Goal: Task Accomplishment & Management: Manage account settings

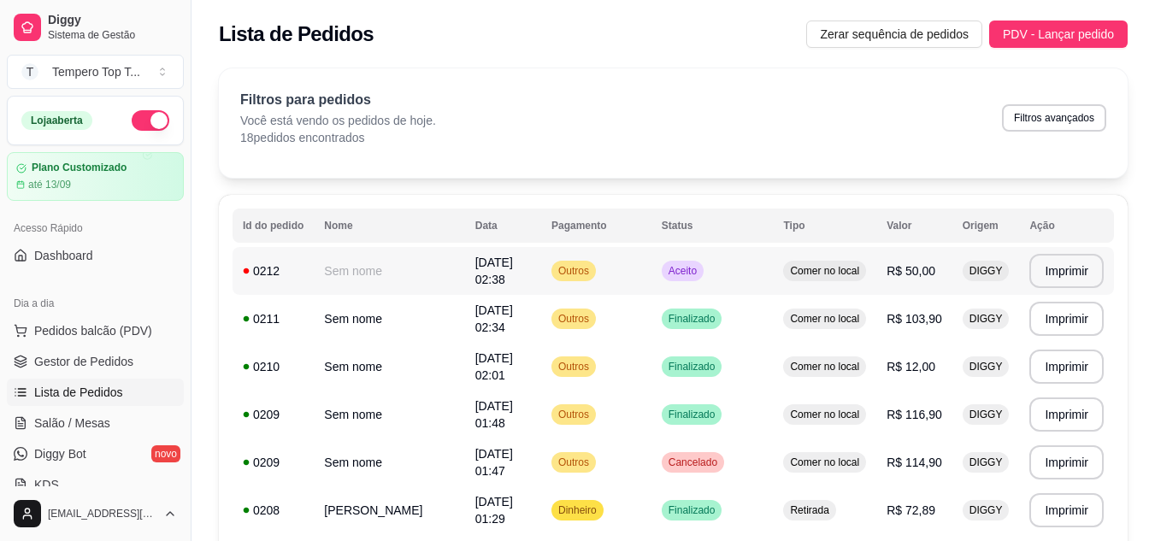
click at [517, 251] on td "[DATE] 02:38" at bounding box center [503, 271] width 76 height 48
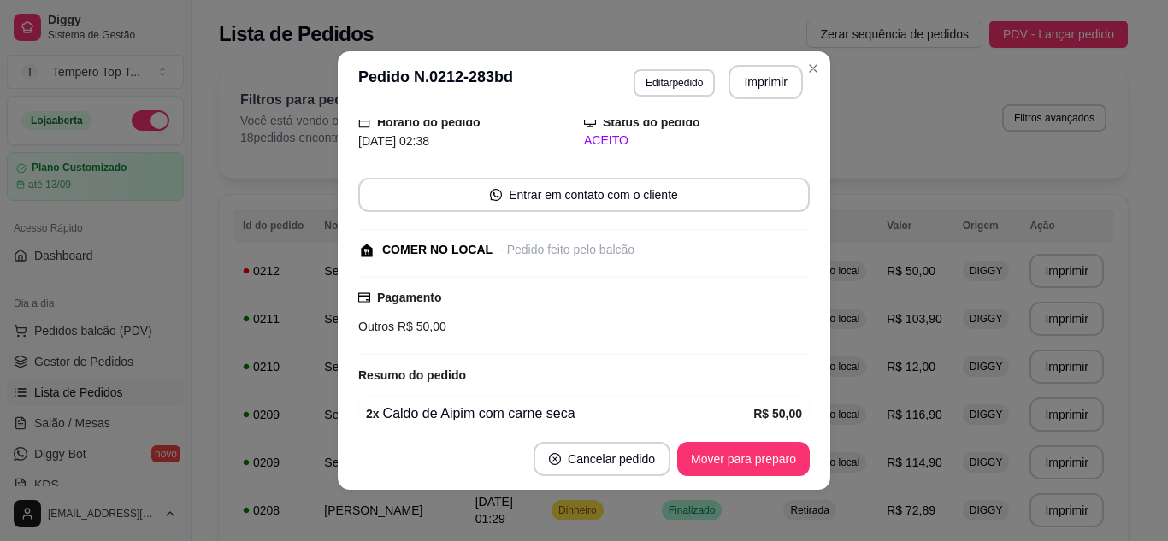
scroll to position [140, 0]
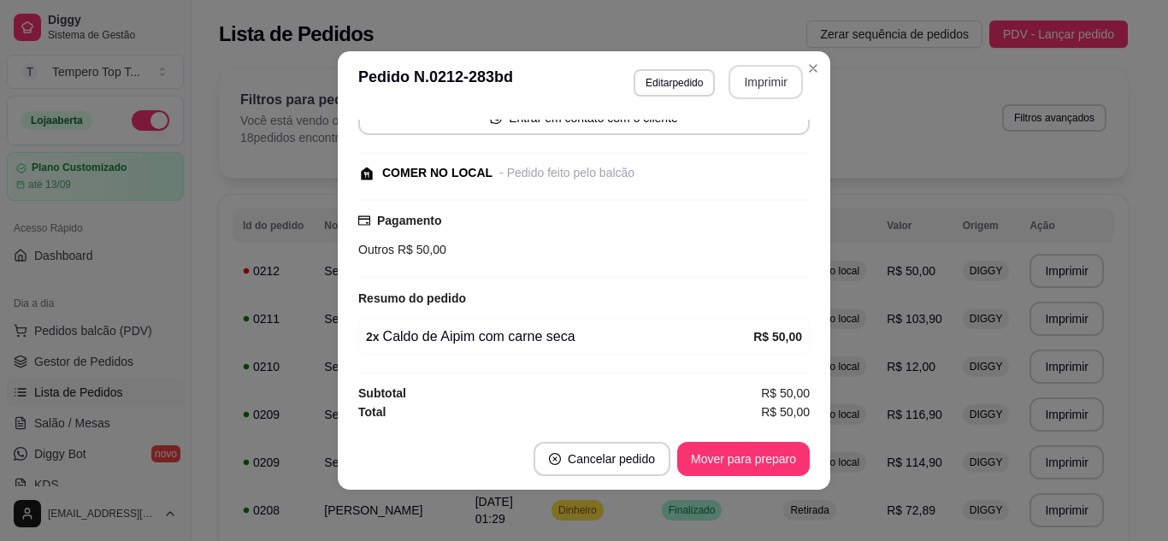
click at [777, 77] on button "Imprimir" at bounding box center [766, 82] width 74 height 34
click at [727, 465] on button "Mover para preparo" at bounding box center [743, 459] width 133 height 34
click at [759, 75] on button "Imprimir" at bounding box center [766, 82] width 74 height 34
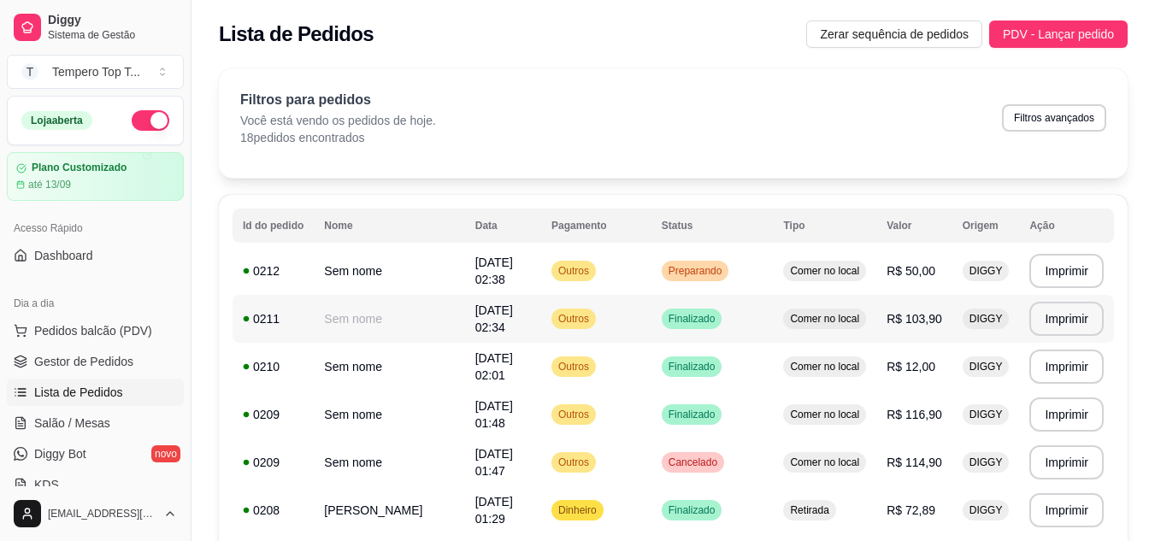
click at [422, 324] on td "Sem nome" at bounding box center [389, 319] width 151 height 48
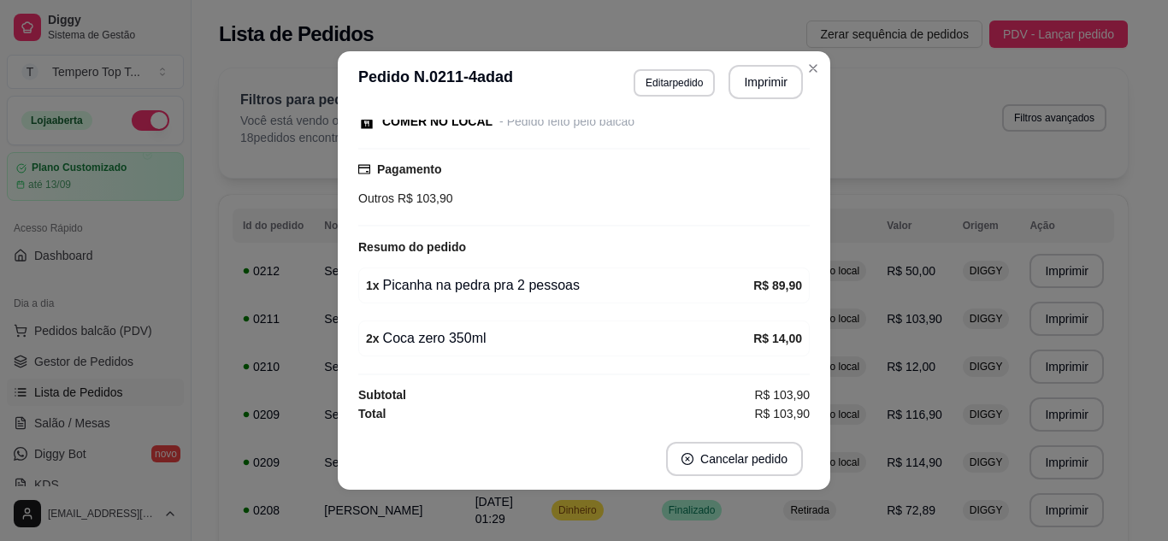
scroll to position [120, 0]
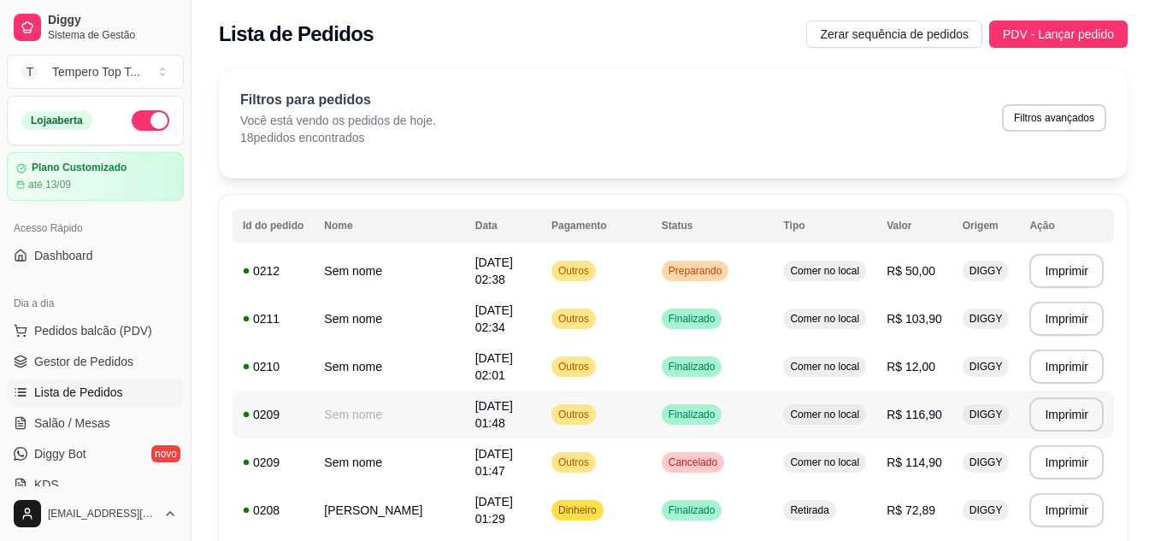
click at [696, 393] on td "Finalizado" at bounding box center [713, 415] width 122 height 48
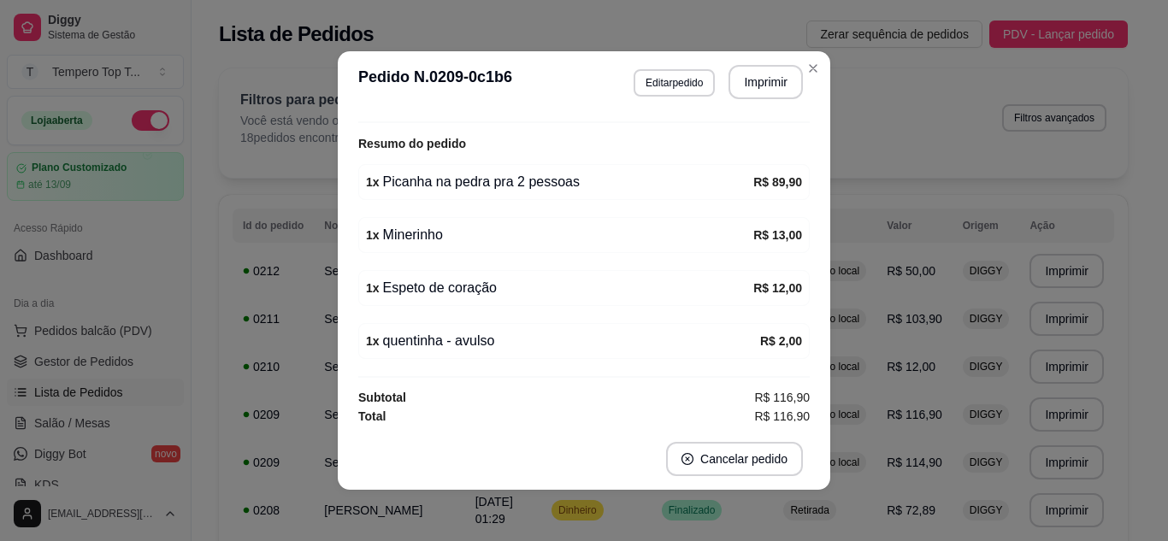
scroll to position [246, 0]
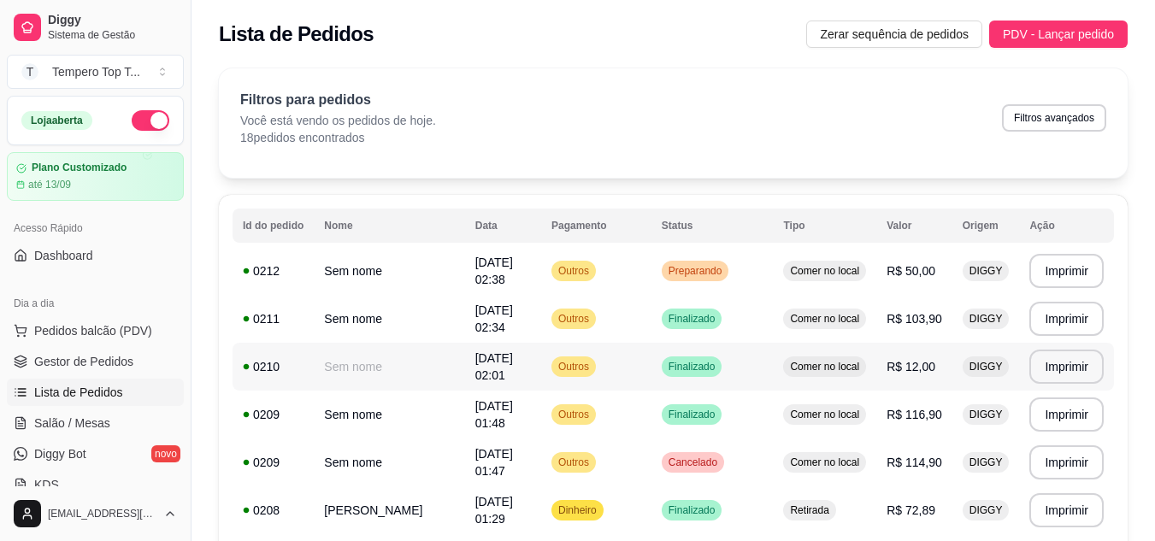
click at [789, 376] on td "Comer no local" at bounding box center [824, 367] width 103 height 48
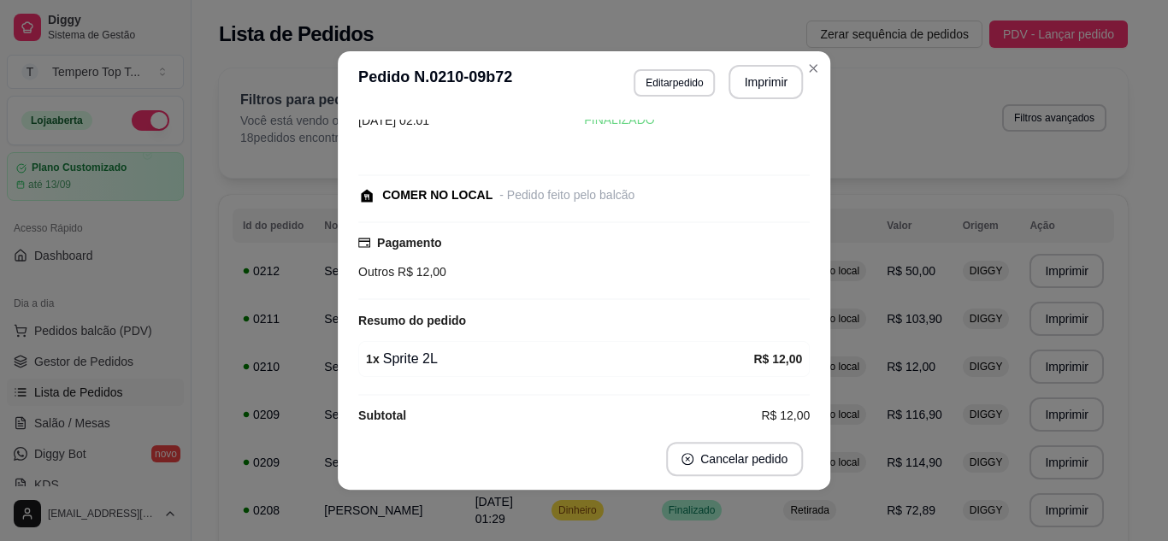
scroll to position [67, 0]
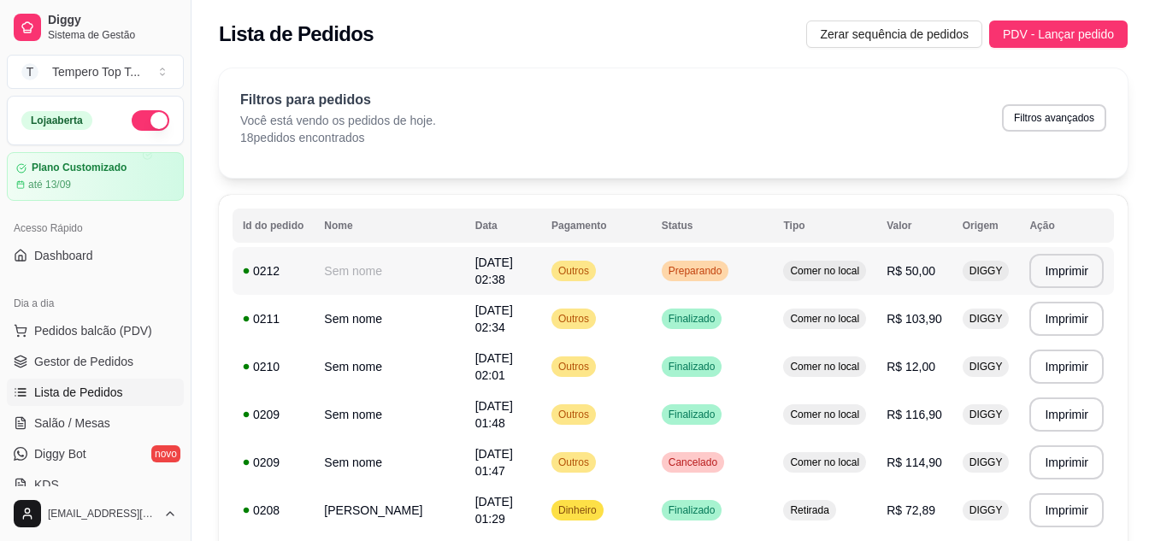
click at [885, 290] on td "R$ 50,00" at bounding box center [915, 271] width 76 height 48
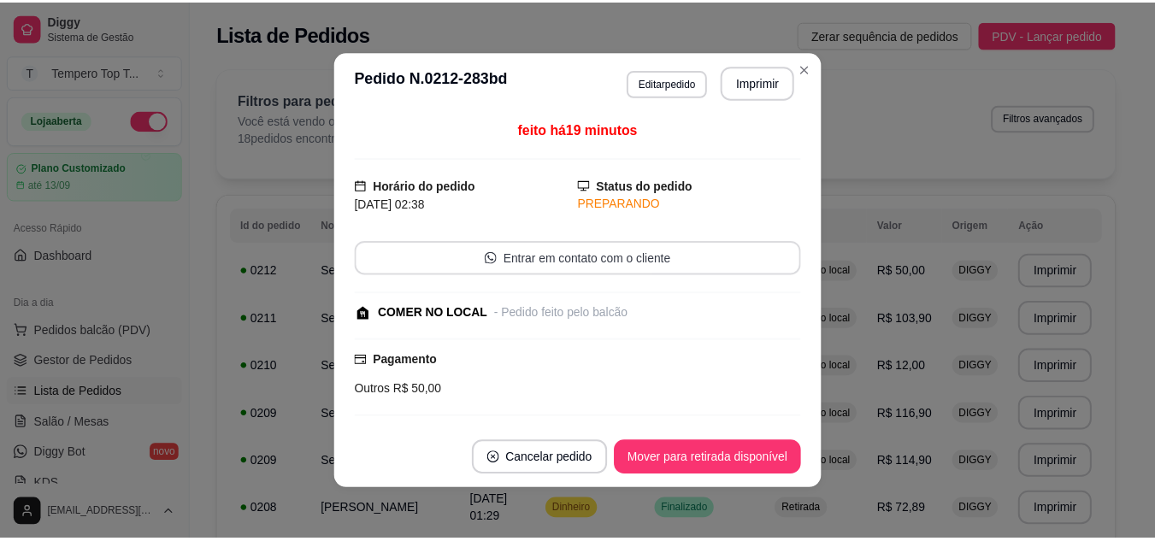
scroll to position [140, 0]
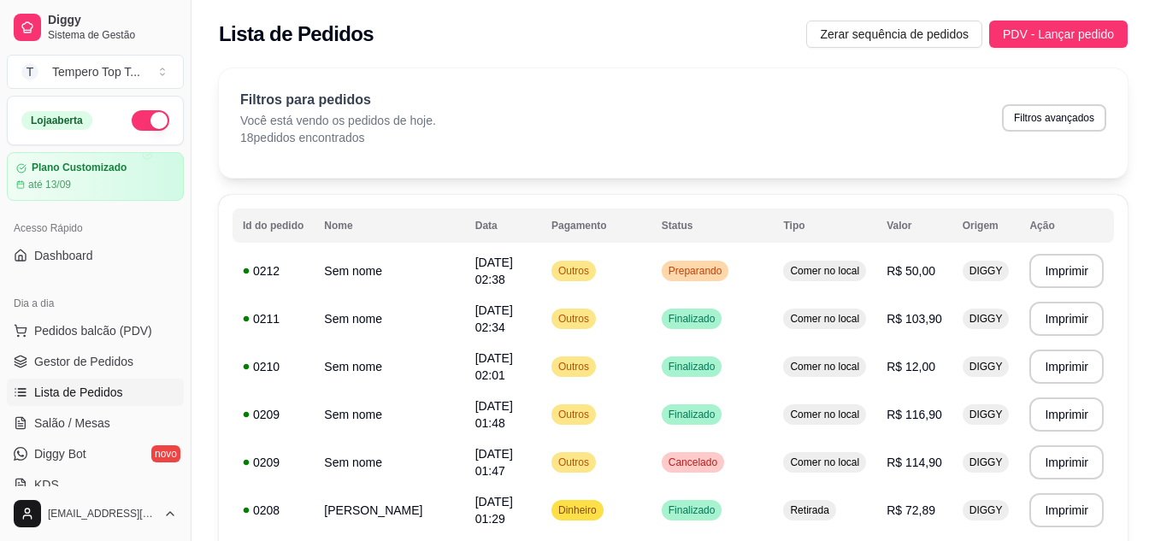
click at [145, 118] on button "button" at bounding box center [151, 120] width 38 height 21
